Goal: Information Seeking & Learning: Learn about a topic

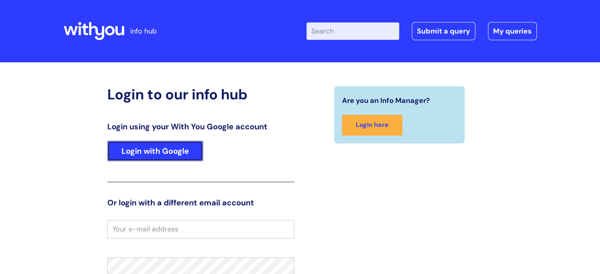
click at [175, 148] on link "Login with Google" at bounding box center [155, 151] width 96 height 21
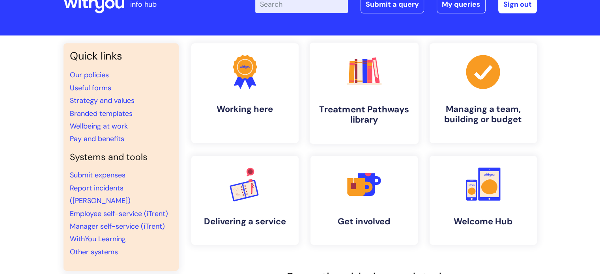
scroll to position [39, 0]
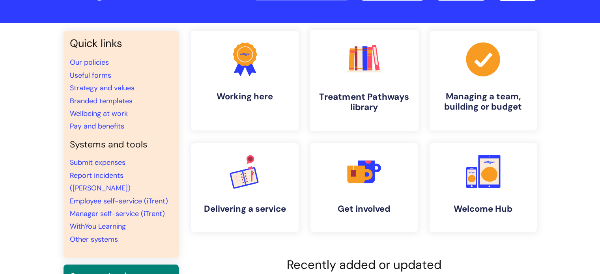
click at [349, 81] on link ".cls-1{fill:#f89b22;}.cls-1,.cls-2,.cls-3,.cls-4,.cls-5,.cls-6,.cls-7{stroke-wi…" at bounding box center [363, 80] width 109 height 101
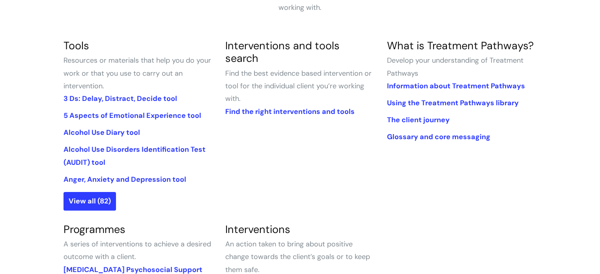
scroll to position [158, 0]
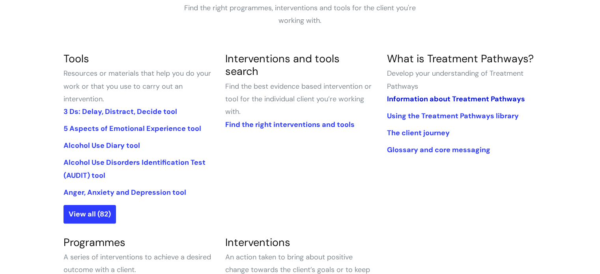
click at [427, 99] on link "Information about Treatment Pathways" at bounding box center [455, 98] width 138 height 9
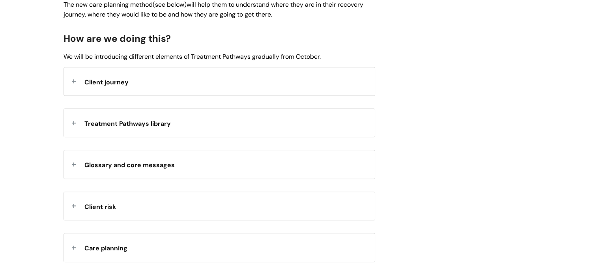
scroll to position [828, 0]
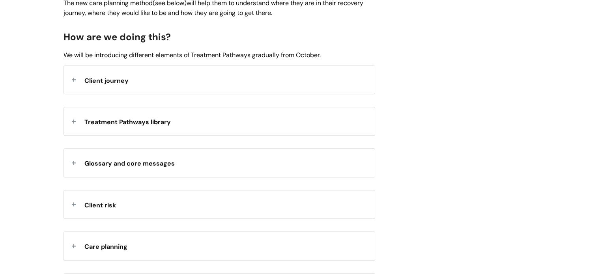
click at [323, 129] on div "Treatment Pathways library" at bounding box center [219, 121] width 311 height 28
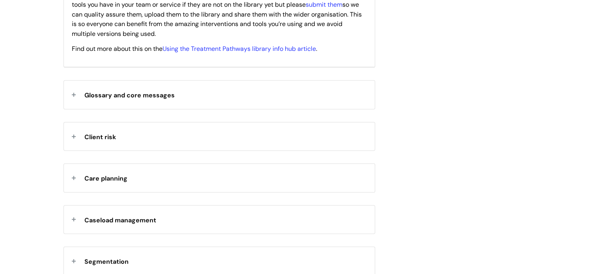
scroll to position [928, 0]
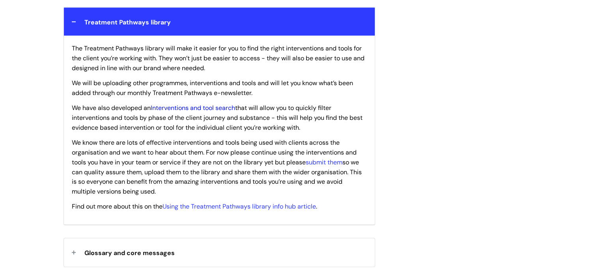
click at [226, 109] on link "Interventions and tool search" at bounding box center [193, 108] width 84 height 8
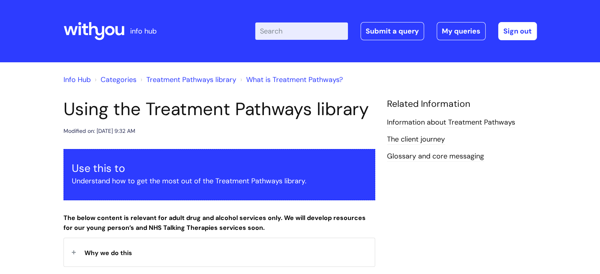
click at [119, 76] on link "Categories" at bounding box center [119, 79] width 36 height 9
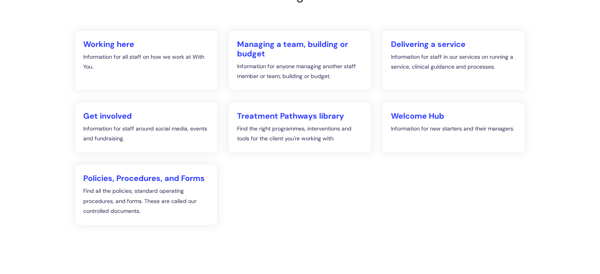
scroll to position [158, 0]
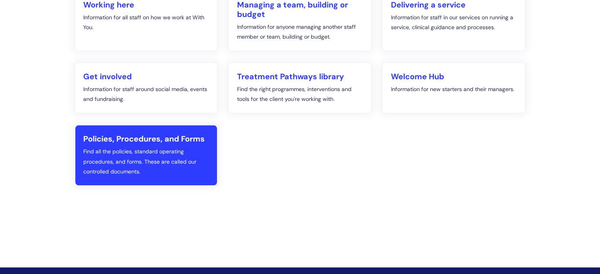
click at [203, 143] on h2 "Policies, Procedures, and Forms" at bounding box center [146, 138] width 126 height 9
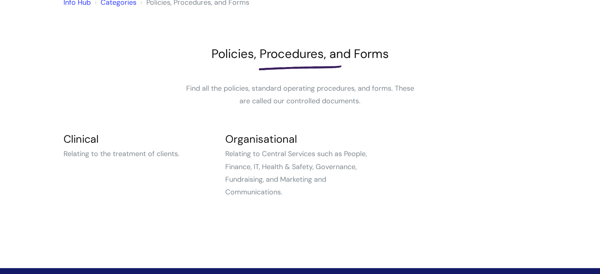
scroll to position [79, 0]
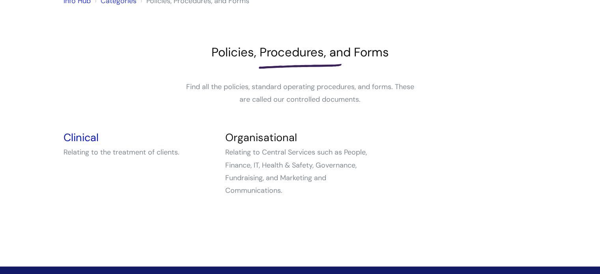
click at [93, 140] on link "Clinical" at bounding box center [80, 138] width 35 height 14
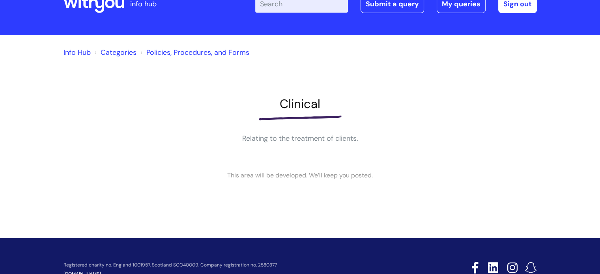
scroll to position [39, 0]
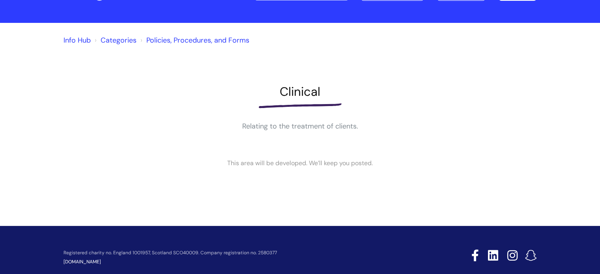
click at [82, 43] on link "Info Hub" at bounding box center [76, 39] width 27 height 9
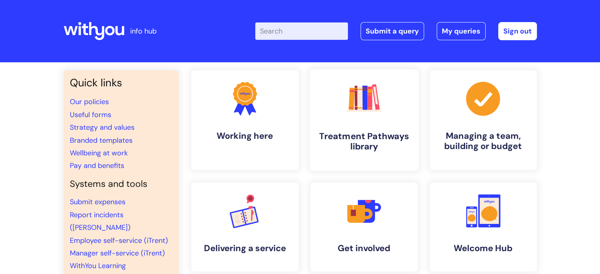
click at [373, 110] on rect at bounding box center [364, 111] width 35 height 2
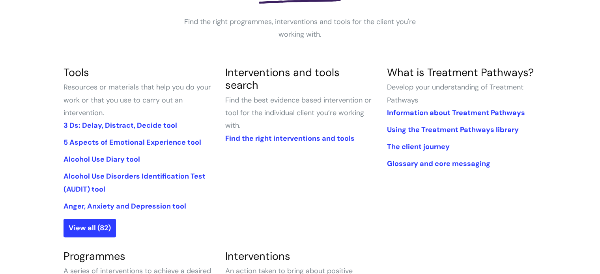
scroll to position [158, 0]
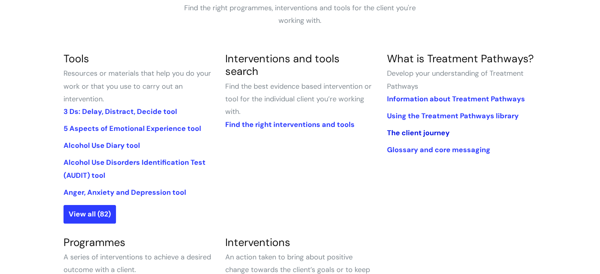
click at [420, 131] on link "The client journey" at bounding box center [417, 132] width 63 height 9
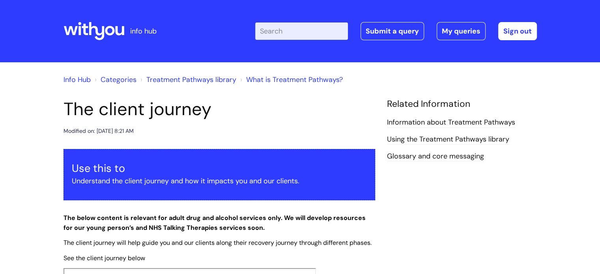
click at [73, 78] on link "Info Hub" at bounding box center [76, 79] width 27 height 9
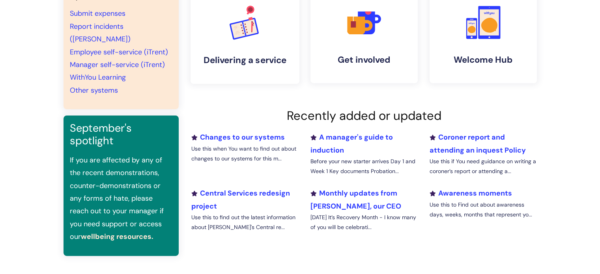
scroll to position [197, 0]
